Goal: Information Seeking & Learning: Learn about a topic

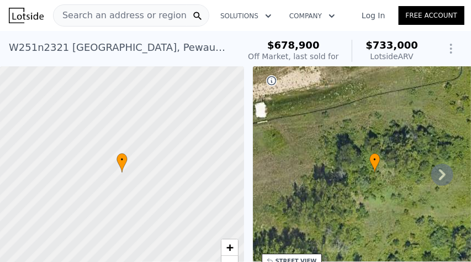
scroll to position [3, 0]
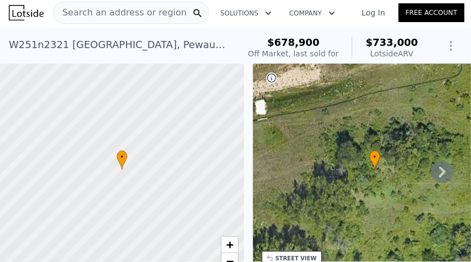
click at [439, 171] on icon at bounding box center [442, 172] width 22 height 22
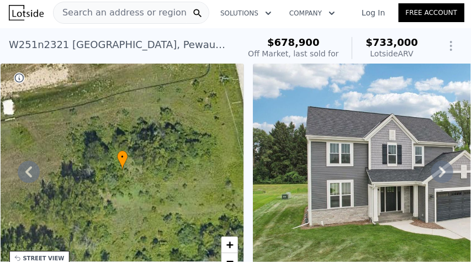
click at [440, 173] on icon at bounding box center [442, 172] width 22 height 22
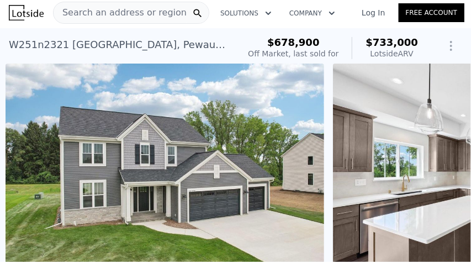
scroll to position [0, 505]
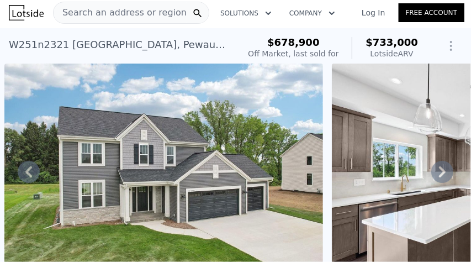
click at [440, 172] on icon at bounding box center [442, 172] width 22 height 22
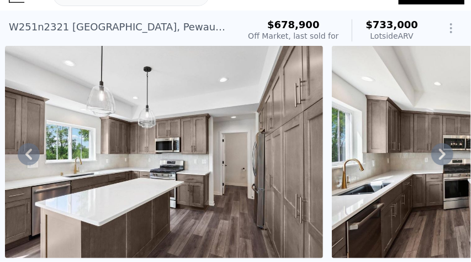
scroll to position [23, 0]
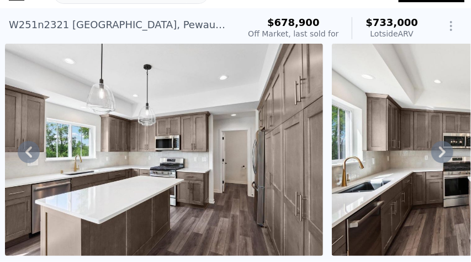
click at [442, 151] on icon at bounding box center [442, 152] width 22 height 22
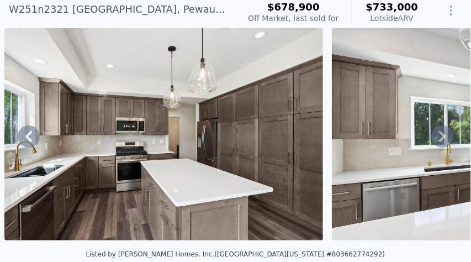
scroll to position [42, 0]
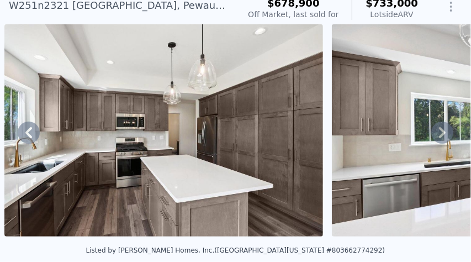
click at [442, 130] on icon at bounding box center [442, 132] width 7 height 11
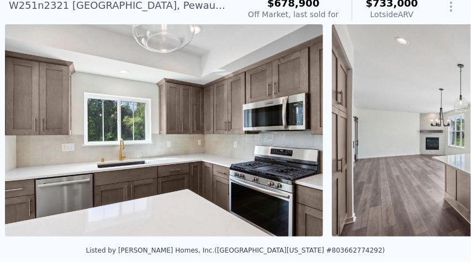
scroll to position [0, 1487]
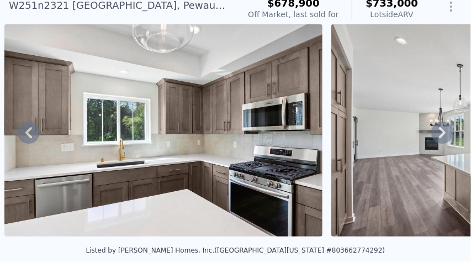
click at [442, 132] on icon at bounding box center [442, 132] width 22 height 22
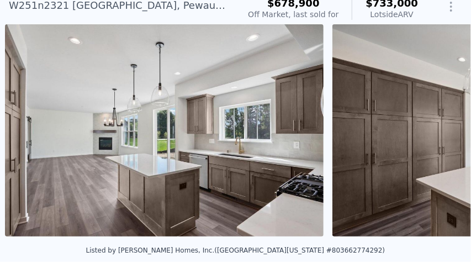
scroll to position [0, 1813]
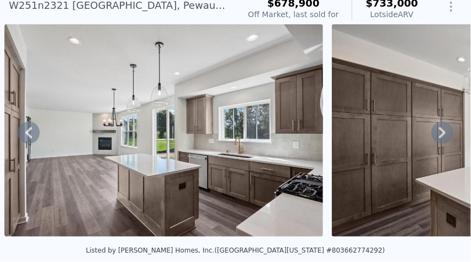
click at [442, 132] on icon at bounding box center [442, 132] width 22 height 22
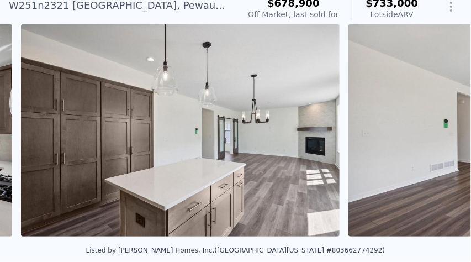
scroll to position [0, 2141]
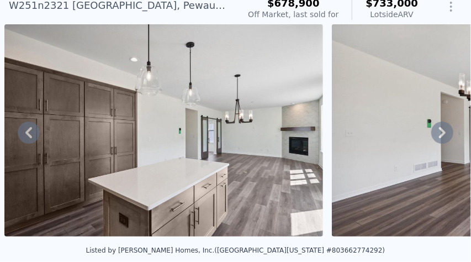
click at [442, 132] on icon at bounding box center [442, 132] width 22 height 22
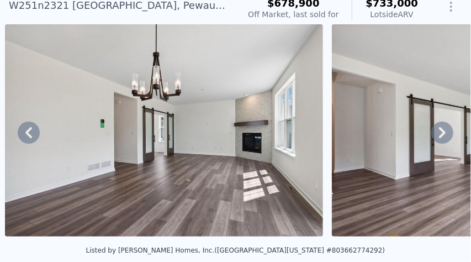
click at [442, 132] on icon at bounding box center [442, 132] width 22 height 22
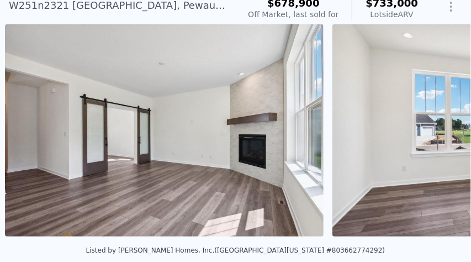
scroll to position [0, 2795]
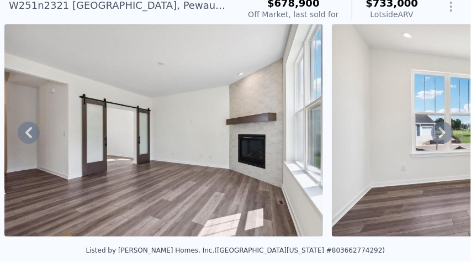
click at [442, 132] on icon at bounding box center [442, 132] width 22 height 22
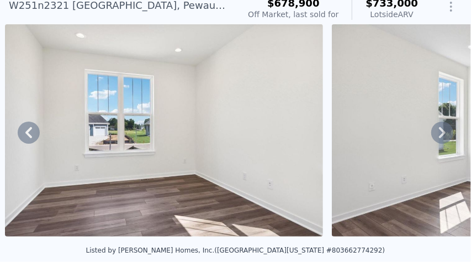
click at [442, 132] on icon at bounding box center [442, 132] width 22 height 22
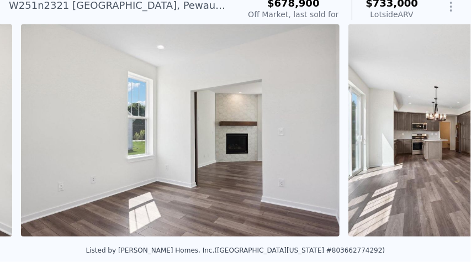
scroll to position [0, 3449]
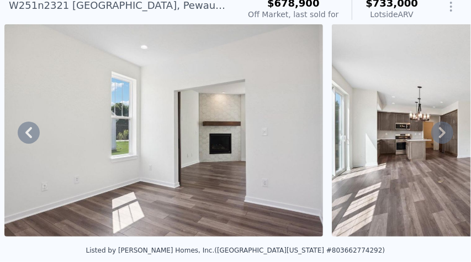
click at [442, 132] on icon at bounding box center [442, 132] width 22 height 22
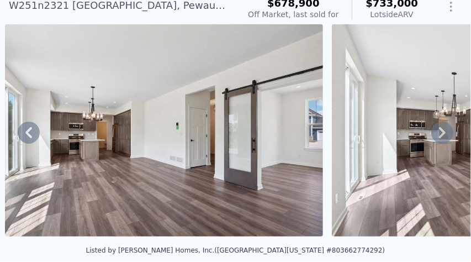
click at [442, 132] on icon at bounding box center [442, 132] width 22 height 22
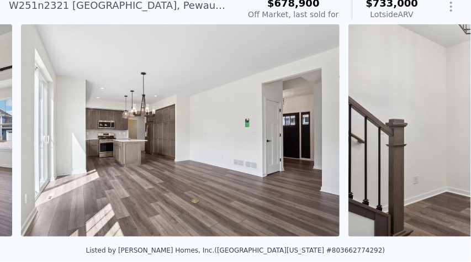
scroll to position [0, 4103]
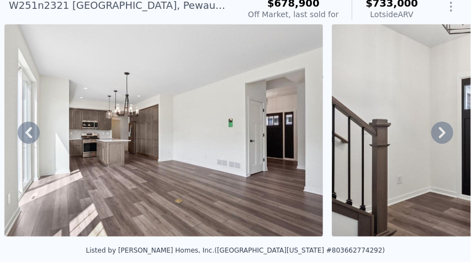
click at [442, 132] on icon at bounding box center [442, 132] width 22 height 22
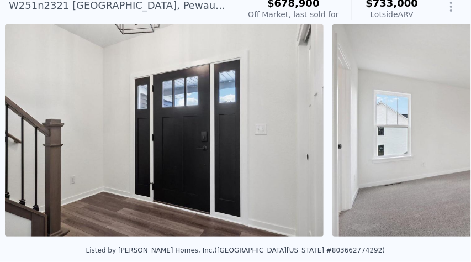
scroll to position [0, 4430]
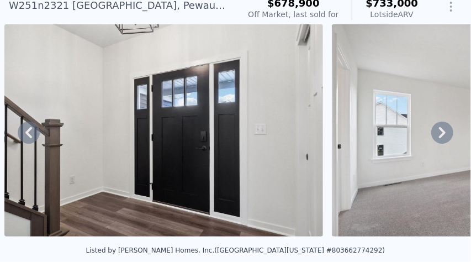
click at [442, 131] on icon at bounding box center [442, 132] width 22 height 22
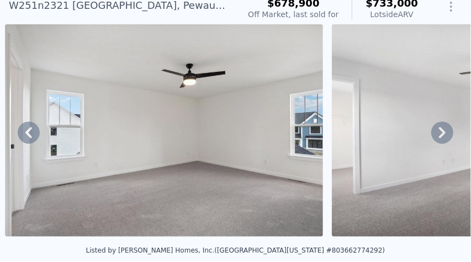
click at [442, 131] on icon at bounding box center [442, 132] width 22 height 22
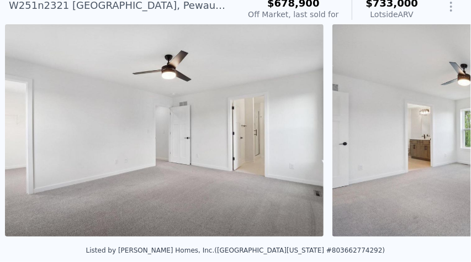
scroll to position [0, 5084]
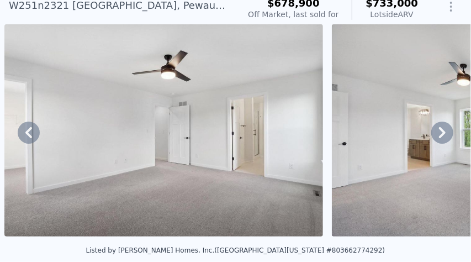
click at [442, 131] on icon at bounding box center [442, 132] width 22 height 22
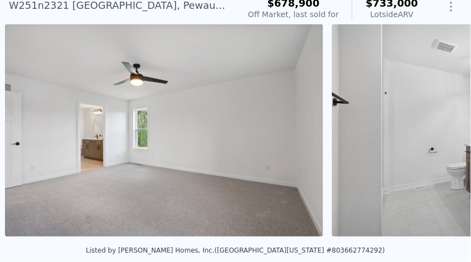
scroll to position [0, 5411]
click at [442, 131] on icon at bounding box center [442, 132] width 22 height 22
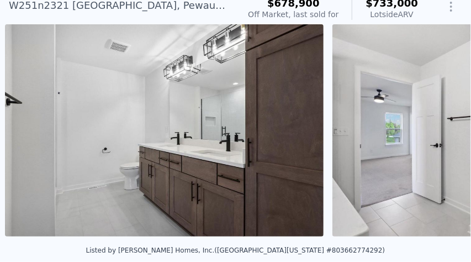
scroll to position [0, 5739]
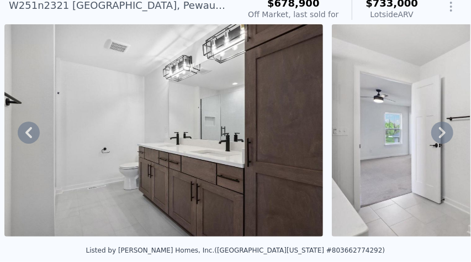
click at [442, 131] on icon at bounding box center [442, 132] width 22 height 22
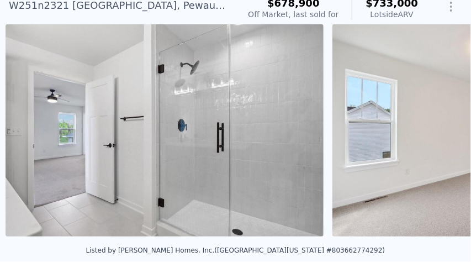
scroll to position [0, 6065]
click at [442, 131] on icon at bounding box center [442, 132] width 22 height 22
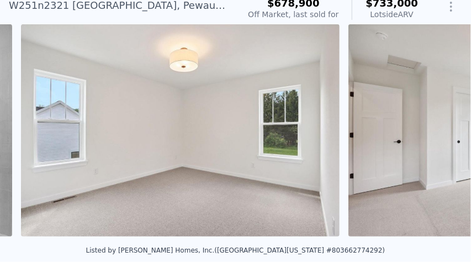
scroll to position [0, 6393]
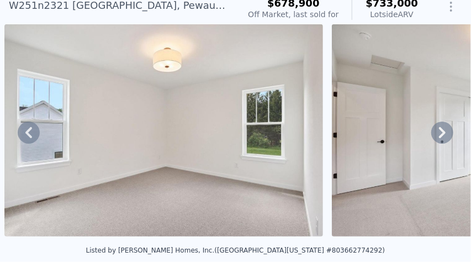
click at [442, 131] on div "• + − • + − STREET VIEW Loading... SATELLITE VIEW" at bounding box center [235, 132] width 471 height 216
click at [442, 131] on icon at bounding box center [442, 132] width 22 height 22
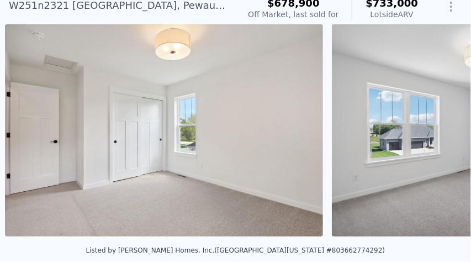
scroll to position [0, 6720]
click at [442, 136] on icon at bounding box center [442, 132] width 22 height 22
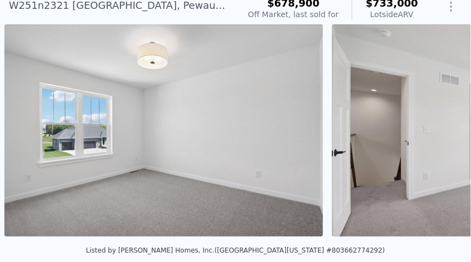
scroll to position [0, 7047]
click at [442, 135] on icon at bounding box center [442, 132] width 7 height 11
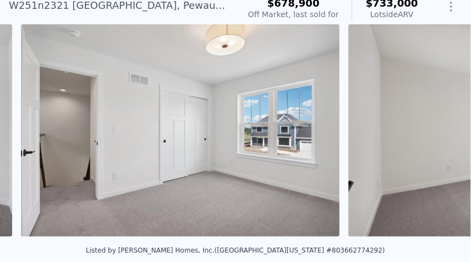
scroll to position [0, 7374]
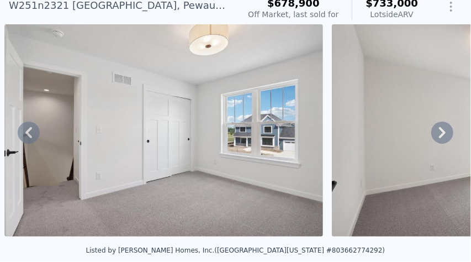
click at [442, 135] on icon at bounding box center [442, 132] width 7 height 11
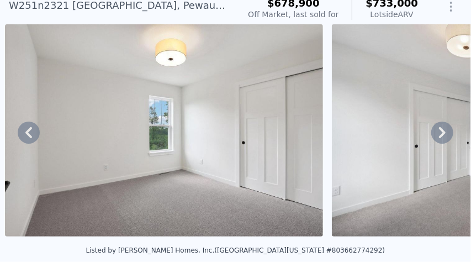
click at [442, 135] on icon at bounding box center [442, 132] width 7 height 11
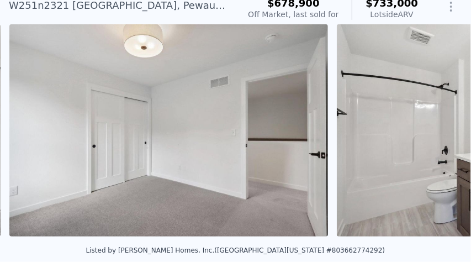
scroll to position [0, 8028]
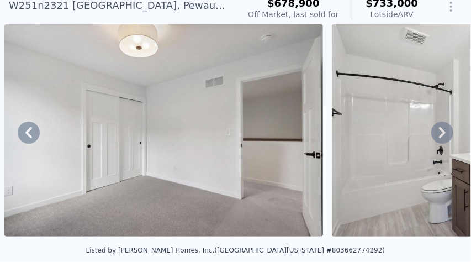
click at [442, 135] on icon at bounding box center [442, 132] width 7 height 11
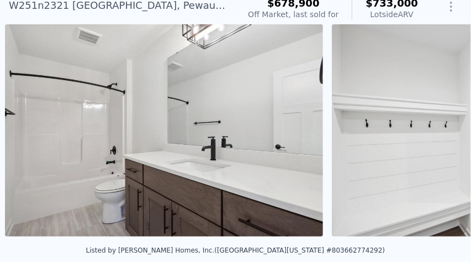
scroll to position [0, 8355]
click at [442, 135] on icon at bounding box center [442, 132] width 7 height 11
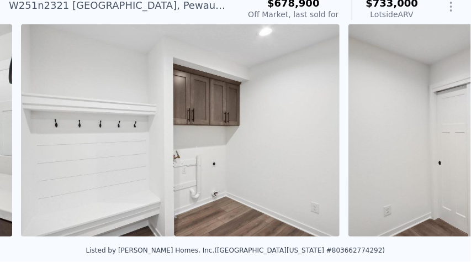
scroll to position [0, 8682]
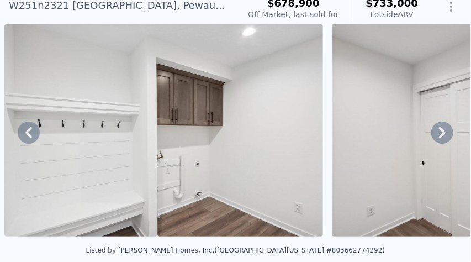
click at [442, 135] on icon at bounding box center [442, 132] width 7 height 11
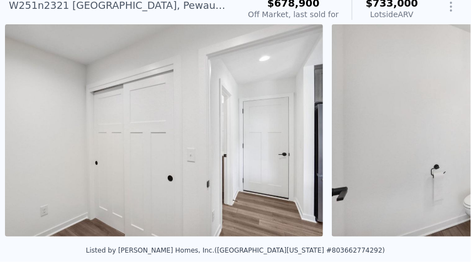
scroll to position [0, 9009]
click at [442, 135] on icon at bounding box center [442, 132] width 7 height 11
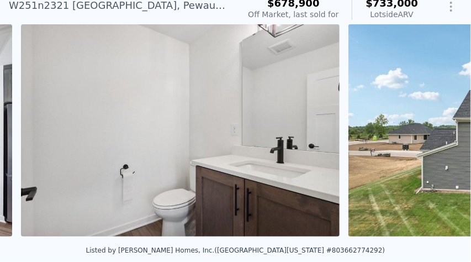
scroll to position [0, 9336]
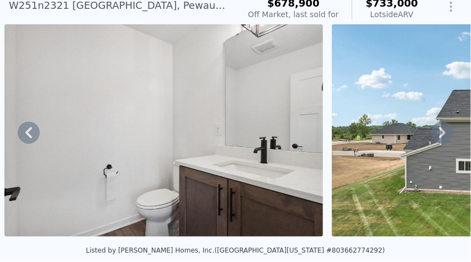
click at [442, 135] on icon at bounding box center [442, 132] width 7 height 11
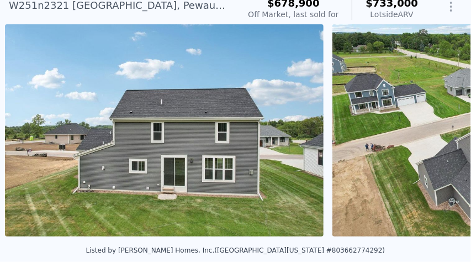
scroll to position [0, 9664]
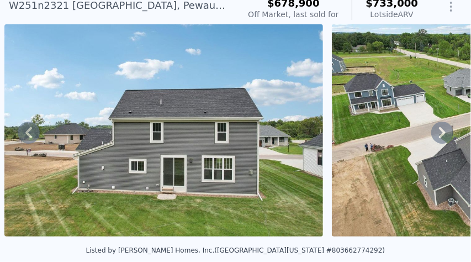
click at [442, 135] on icon at bounding box center [442, 132] width 7 height 11
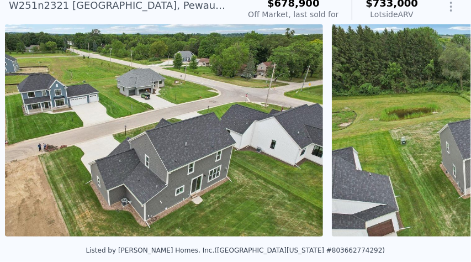
scroll to position [0, 9991]
click at [440, 134] on icon at bounding box center [442, 132] width 22 height 22
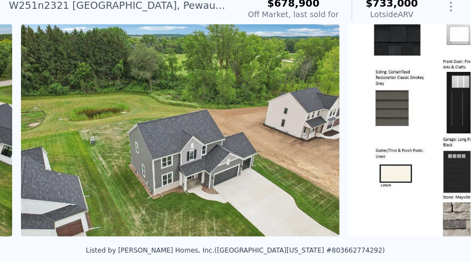
scroll to position [0, 10318]
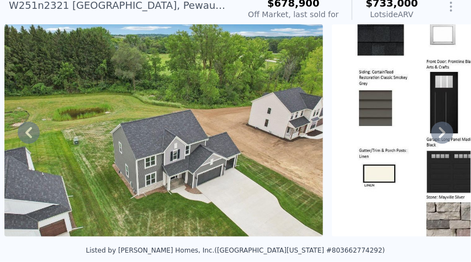
click at [437, 135] on icon at bounding box center [442, 132] width 22 height 22
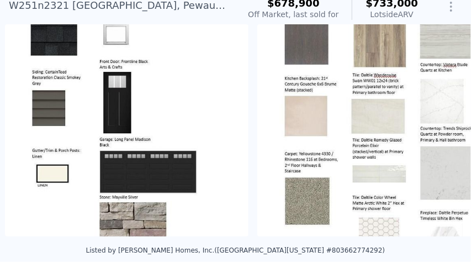
scroll to position [0, 10645]
click at [437, 135] on icon at bounding box center [442, 132] width 22 height 22
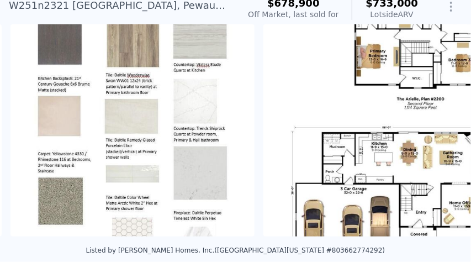
scroll to position [0, 10897]
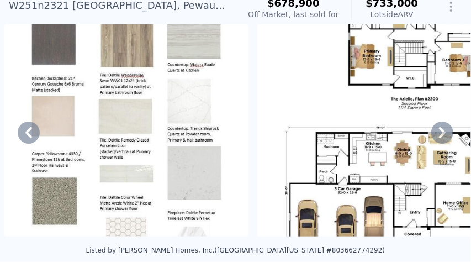
click at [33, 133] on icon at bounding box center [29, 132] width 22 height 22
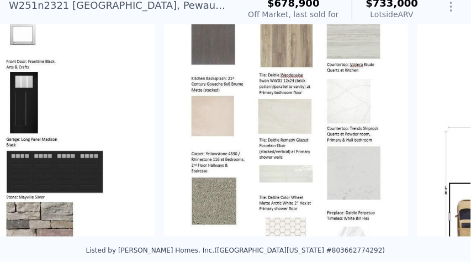
click at [33, 133] on img at bounding box center [34, 130] width 244 height 212
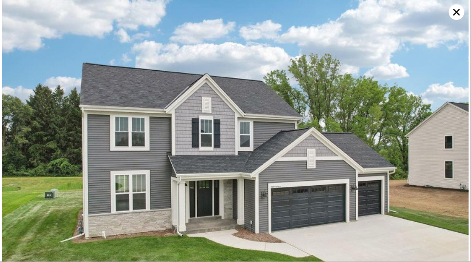
scroll to position [0, 10645]
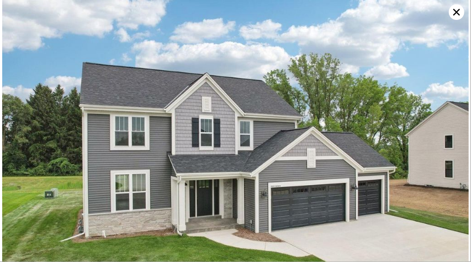
scroll to position [0, 0]
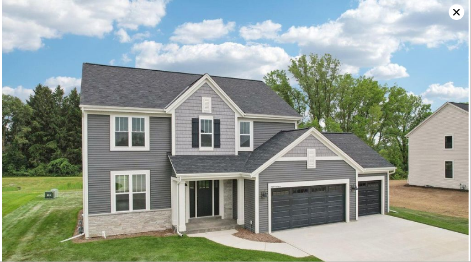
click at [463, 8] on icon at bounding box center [456, 11] width 15 height 15
